Goal: Task Accomplishment & Management: Manage account settings

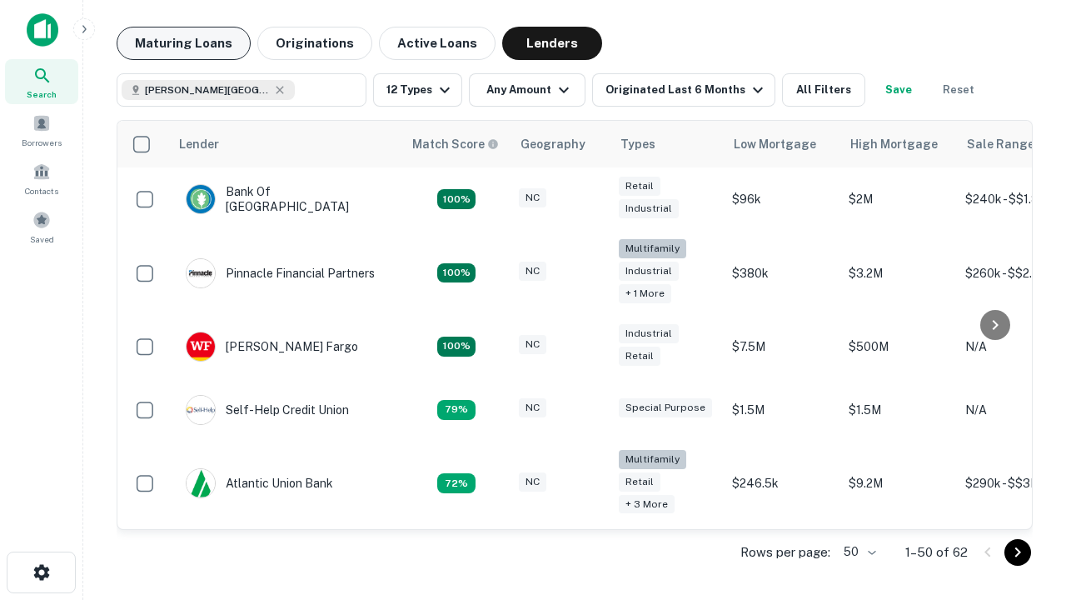
click at [183, 43] on button "Maturing Loans" at bounding box center [184, 43] width 134 height 33
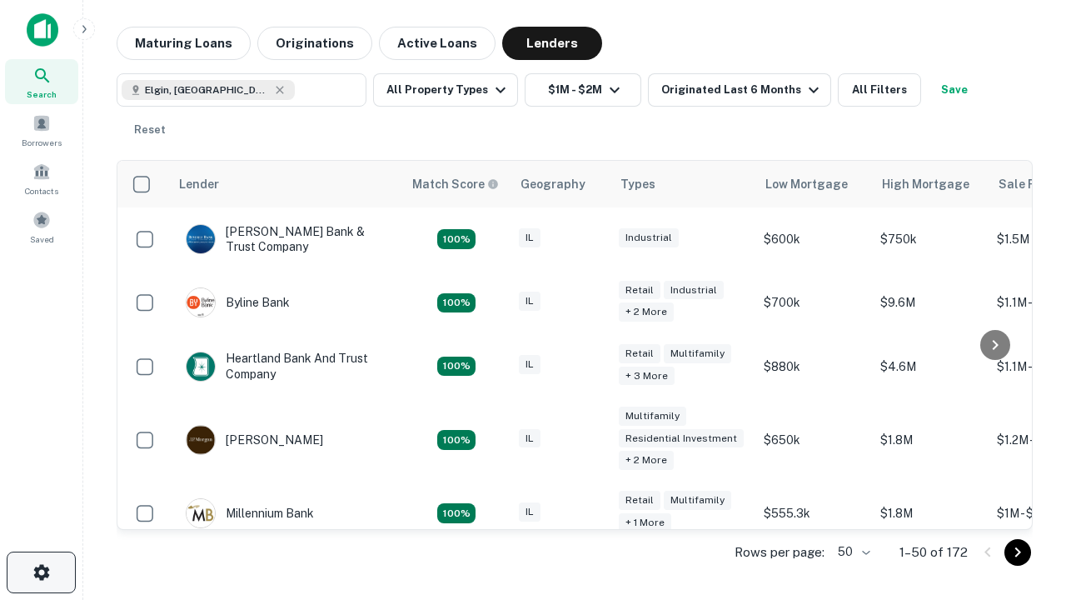
click at [41, 572] on icon "button" at bounding box center [42, 572] width 20 height 20
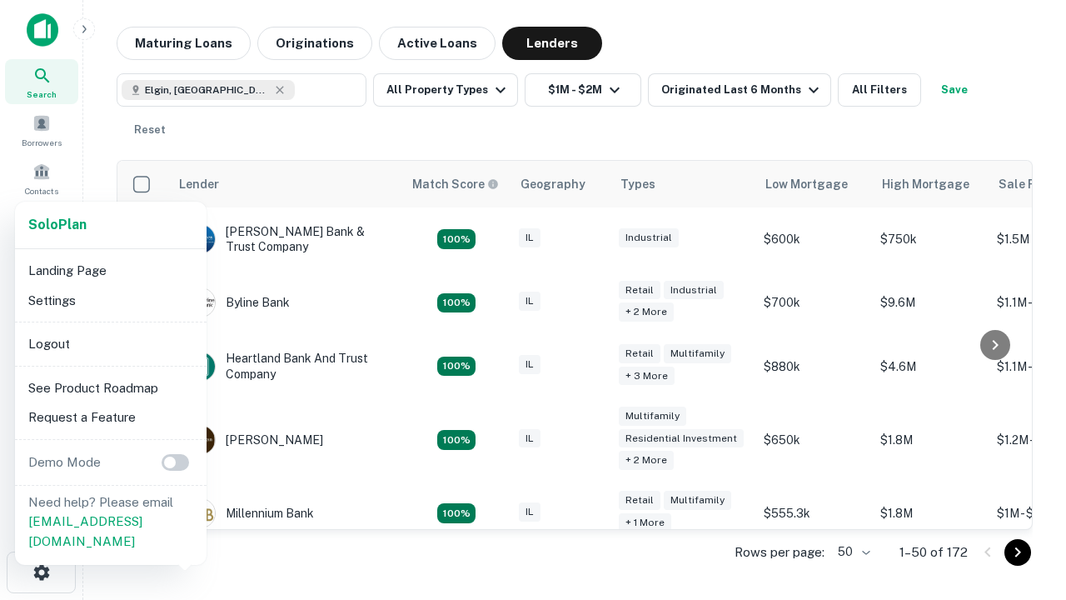
click at [110, 343] on li "Logout" at bounding box center [111, 344] width 178 height 30
